Goal: Transaction & Acquisition: Obtain resource

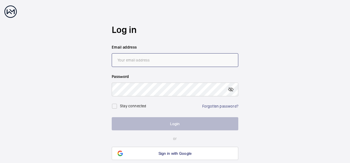
click at [127, 60] on input "email" at bounding box center [175, 60] width 126 height 14
type input "[EMAIL_ADDRESS][DOMAIN_NAME]"
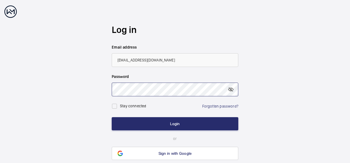
click at [112, 117] on button "Login" at bounding box center [175, 123] width 126 height 13
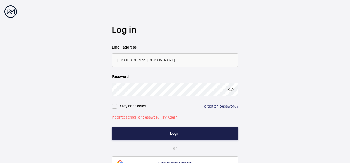
click at [159, 129] on button "Login" at bounding box center [175, 133] width 126 height 13
click at [175, 135] on button "Login" at bounding box center [175, 133] width 126 height 13
click at [174, 135] on button "Login" at bounding box center [175, 133] width 126 height 13
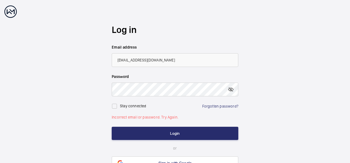
click at [124, 103] on div "Stay connected" at bounding box center [130, 106] width 36 height 11
click at [115, 104] on input "checkbox" at bounding box center [114, 106] width 11 height 11
checkbox input "true"
click at [99, 87] on wm-front-auth-container "Log in Email address [EMAIL_ADDRESS][DOMAIN_NAME] Password Stay connected Forgo…" at bounding box center [175, 97] width 350 height 194
click at [112, 127] on button "Login" at bounding box center [175, 133] width 126 height 13
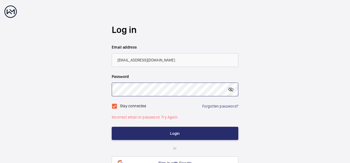
click at [112, 127] on button "Login" at bounding box center [175, 133] width 126 height 13
click at [219, 106] on link "Forgotten password?" at bounding box center [220, 106] width 36 height 4
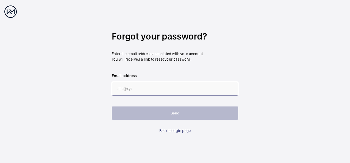
click at [154, 89] on input "email" at bounding box center [175, 89] width 126 height 14
type input "[EMAIL_ADDRESS][DOMAIN_NAME]"
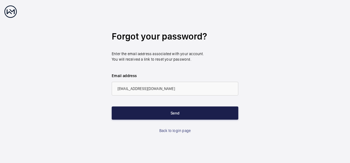
click at [153, 117] on button "Send" at bounding box center [175, 113] width 126 height 13
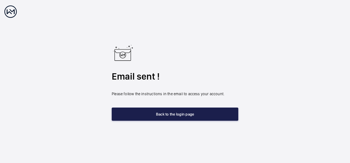
click at [164, 116] on button "Back to the login page" at bounding box center [175, 114] width 126 height 13
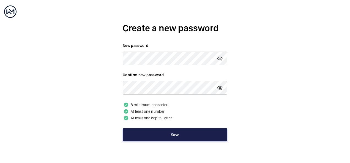
click at [165, 137] on button "Save" at bounding box center [175, 134] width 104 height 13
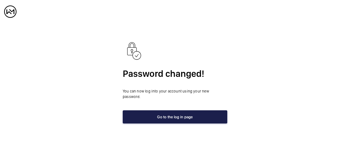
click at [184, 114] on button "Go to the log in page" at bounding box center [175, 116] width 104 height 13
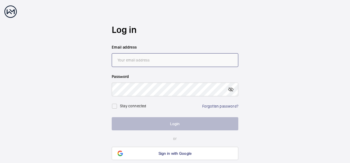
click at [146, 64] on input "email" at bounding box center [175, 60] width 126 height 14
type input "[EMAIL_ADDRESS][DOMAIN_NAME]"
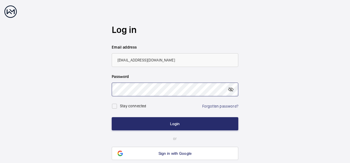
click at [112, 117] on button "Login" at bounding box center [175, 123] width 126 height 13
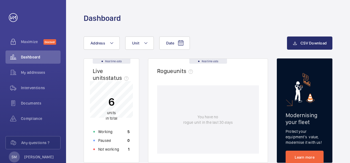
click at [108, 41] on button "Address" at bounding box center [102, 43] width 36 height 13
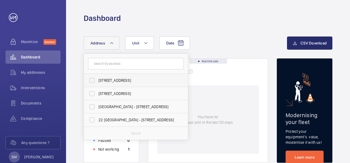
click at [100, 81] on span "14-16 Great Pulteney Street - 14-16 Great Pulteney St, LONDON W1F 9ND" at bounding box center [136, 80] width 76 height 5
click at [97, 81] on input "14-16 Great Pulteney Street - 14-16 Great Pulteney St, LONDON W1F 9ND" at bounding box center [91, 80] width 11 height 11
checkbox input "true"
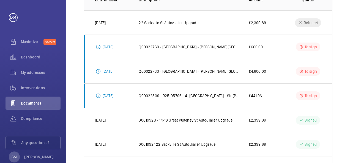
scroll to position [99, 0]
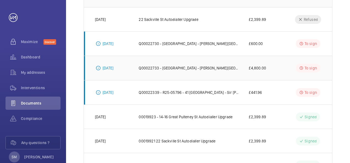
click at [215, 68] on p "Q00022733 - Great Pulteney Street - Sir Richard Sutton Estate, C/O Helix Proper…" at bounding box center [189, 67] width 101 height 5
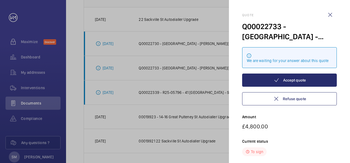
click at [110, 68] on div at bounding box center [175, 81] width 350 height 163
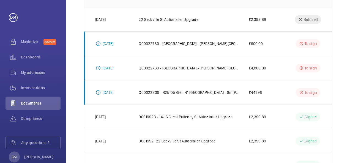
click at [110, 68] on p "26/09/2025" at bounding box center [108, 67] width 11 height 5
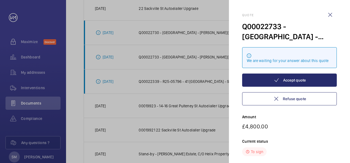
scroll to position [126, 0]
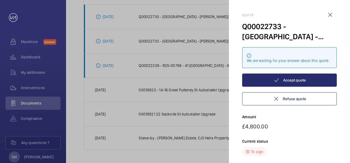
click at [78, 43] on div at bounding box center [175, 81] width 350 height 163
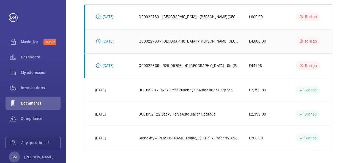
click at [109, 41] on p "26/09/2025" at bounding box center [108, 40] width 11 height 5
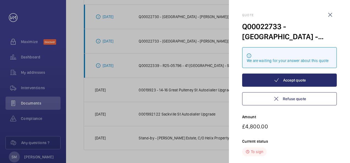
click at [98, 41] on div at bounding box center [175, 81] width 350 height 163
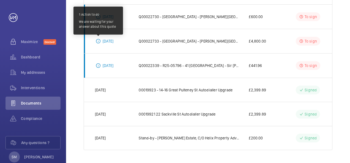
click at [98, 41] on mat-icon at bounding box center [98, 41] width 4 height 4
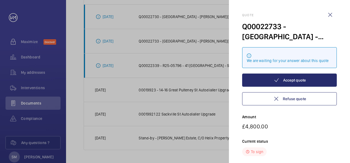
click at [69, 37] on div at bounding box center [175, 81] width 350 height 163
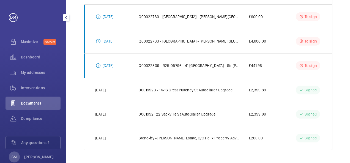
click at [34, 109] on div "Documents" at bounding box center [32, 103] width 55 height 13
click at [172, 43] on p "Q00022733 - Great Pulteney Street - Sir Richard Sutton Estate, C/O Helix Proper…" at bounding box center [189, 40] width 101 height 5
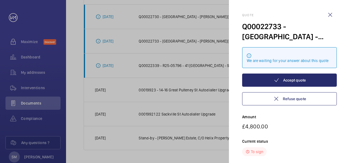
click at [270, 58] on div "We are waiting for your answer about this quote" at bounding box center [289, 60] width 85 height 5
click at [283, 38] on div "Q00022733 - Great Pulteney Street - Sir Richard Sutton Estate, C/O Helix Proper…" at bounding box center [289, 31] width 95 height 20
click at [302, 137] on div "Quote Q00022733 - Great Pulteney Street - Sir Richard Sutton Estate, C/O Helix …" at bounding box center [289, 117] width 95 height 208
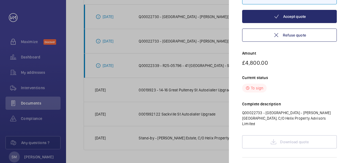
scroll to position [74, 0]
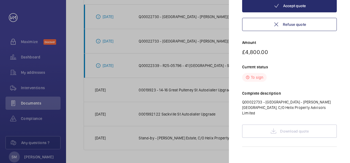
click at [306, 130] on div "Download quote" at bounding box center [289, 131] width 95 height 13
click at [288, 125] on div "Download quote" at bounding box center [289, 131] width 95 height 13
click at [270, 127] on div "Download quote" at bounding box center [289, 131] width 95 height 13
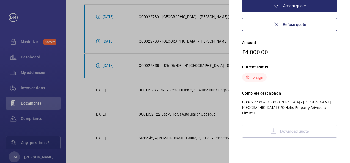
click at [270, 127] on div "Download quote" at bounding box center [289, 131] width 95 height 13
